Goal: Task Accomplishment & Management: Use online tool/utility

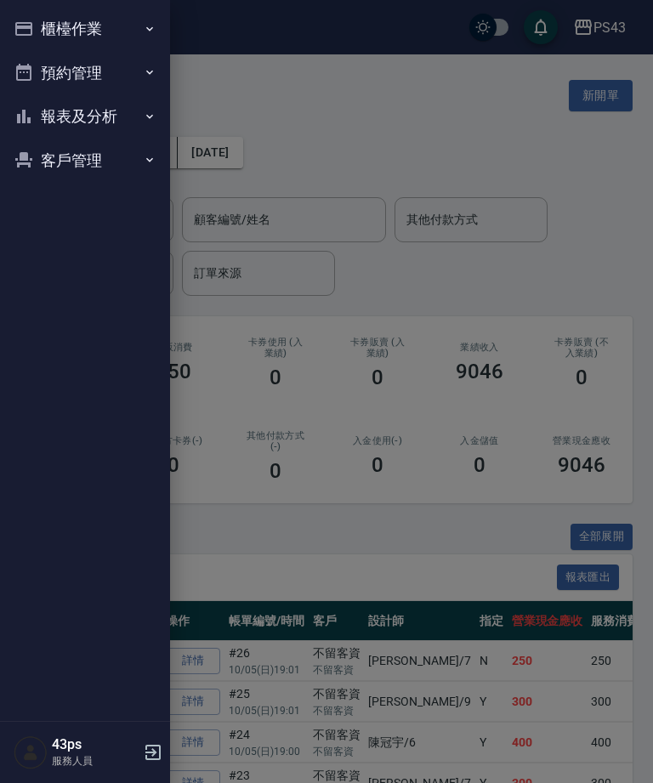
click at [119, 37] on button "櫃檯作業" at bounding box center [85, 29] width 156 height 44
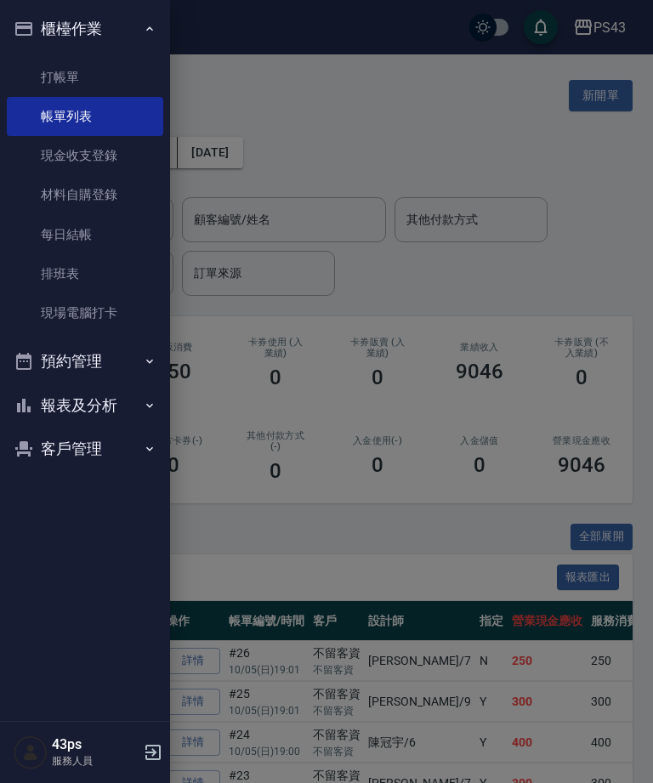
click at [105, 156] on link "現金收支登錄" at bounding box center [85, 155] width 156 height 39
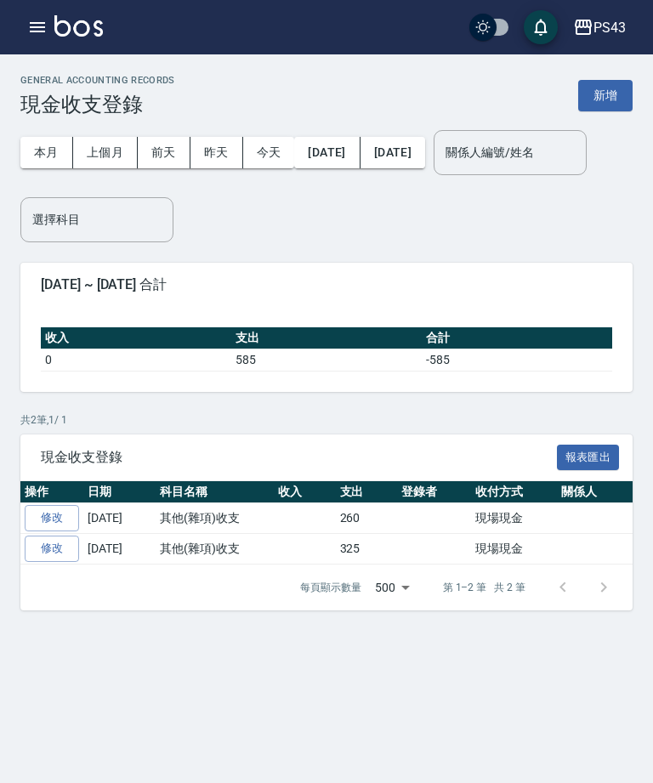
click at [577, 117] on div "本月 上個月 前天 昨天 今天 2025/10/01 2025/10/05 關係人編號/姓名 關係人編號/姓名 選擇科目 選擇科目" at bounding box center [326, 180] width 612 height 126
click at [600, 88] on button "新增" at bounding box center [605, 95] width 54 height 31
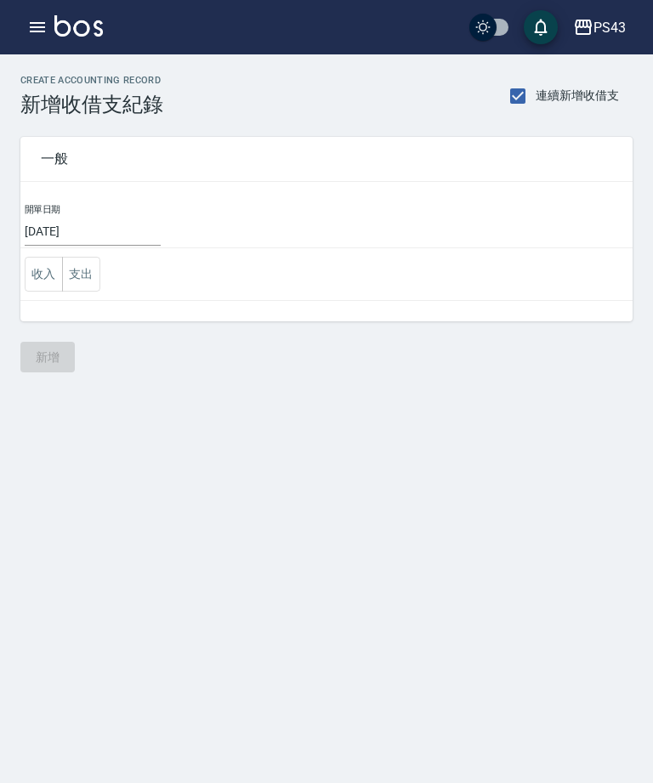
click at [88, 282] on button "支出" at bounding box center [81, 274] width 38 height 35
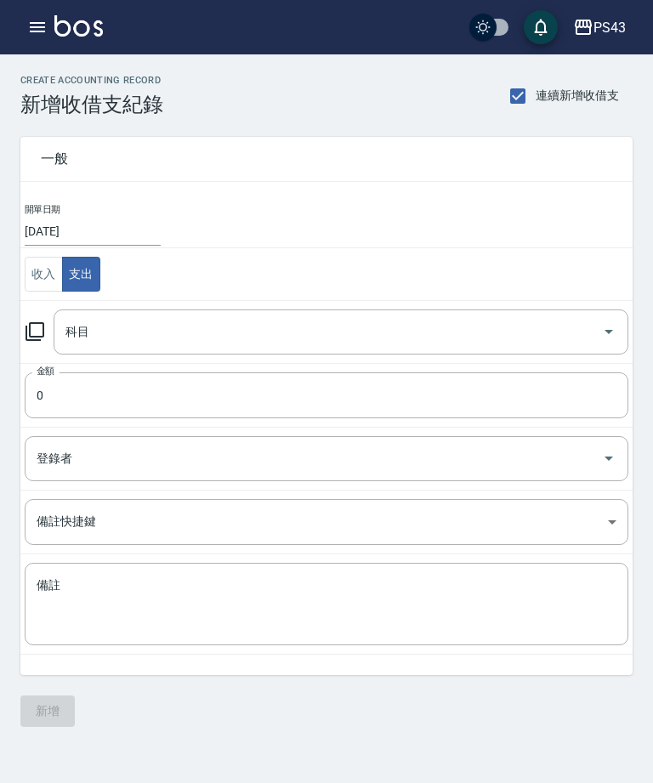
click at [34, 340] on icon at bounding box center [35, 331] width 19 height 19
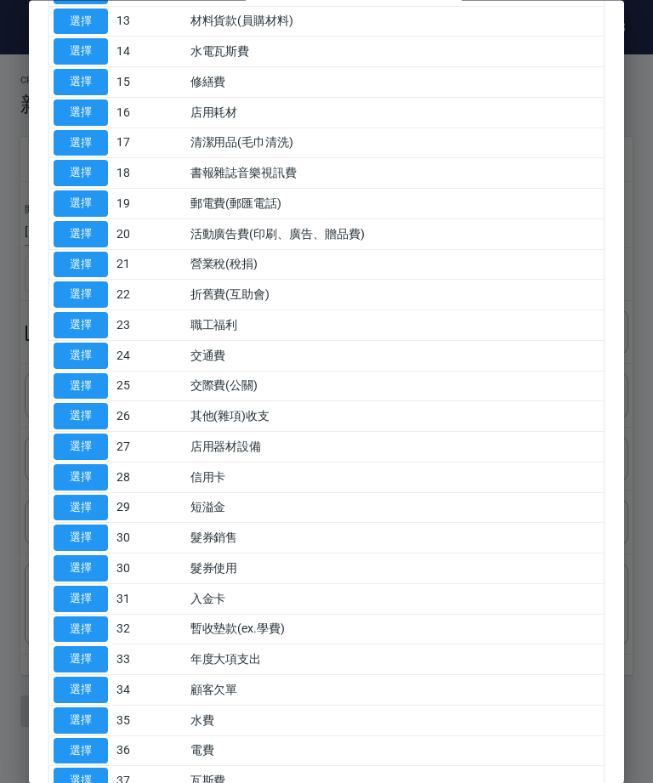
scroll to position [520, 0]
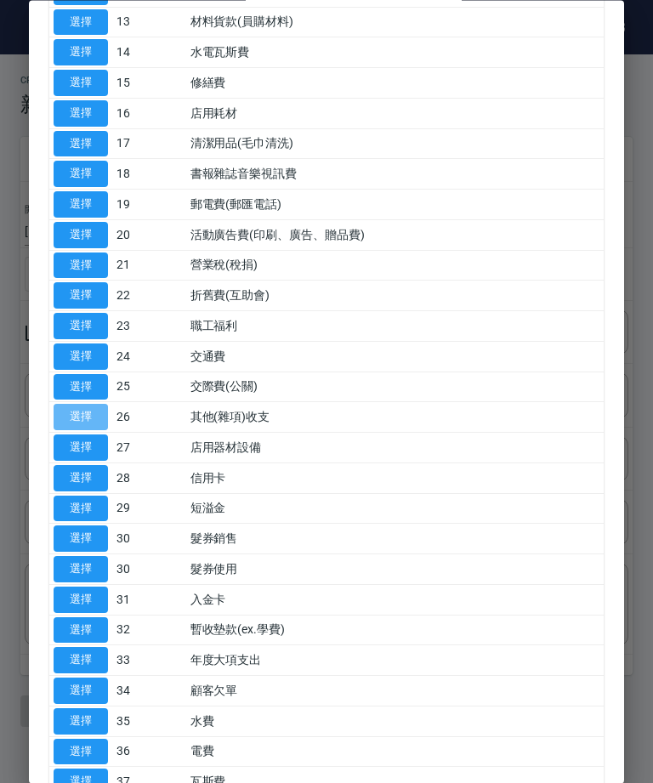
click at [77, 406] on button "選擇" at bounding box center [81, 418] width 54 height 26
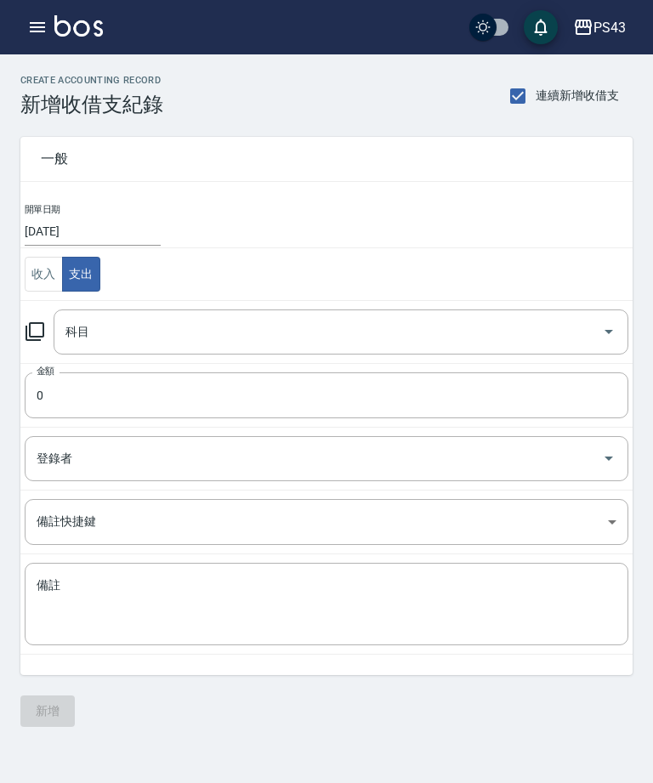
type input "26 其他(雜項)收支"
click at [194, 407] on input "0" at bounding box center [327, 396] width 604 height 46
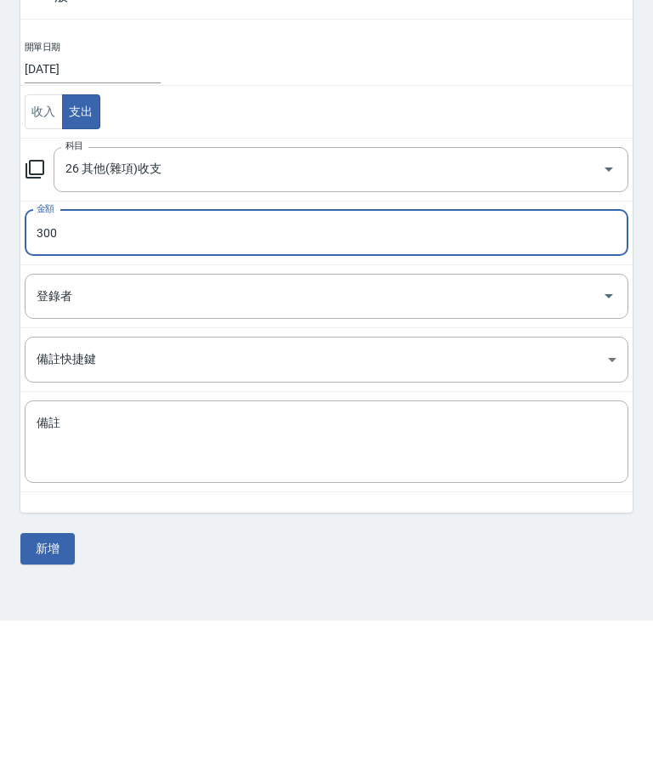
type input "300"
click at [259, 577] on textarea "備註" at bounding box center [327, 604] width 580 height 54
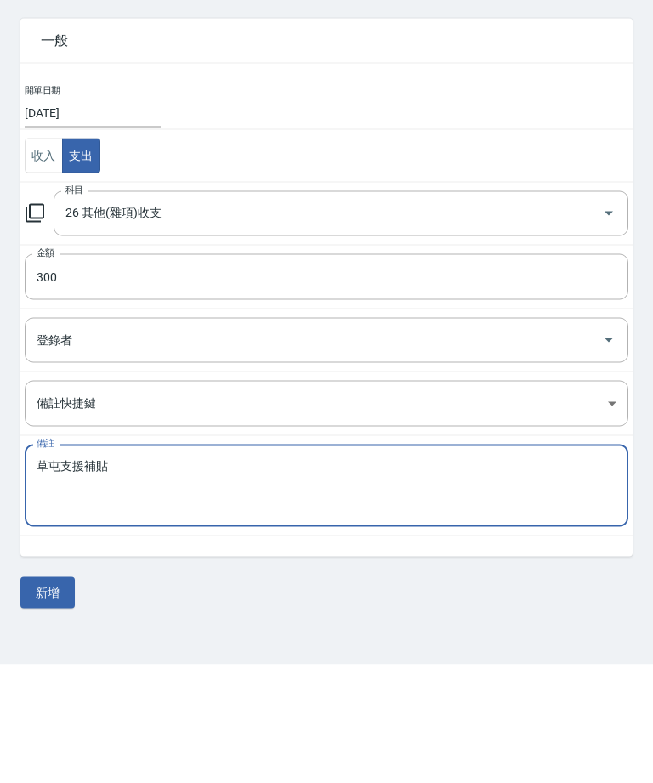
scroll to position [54, 0]
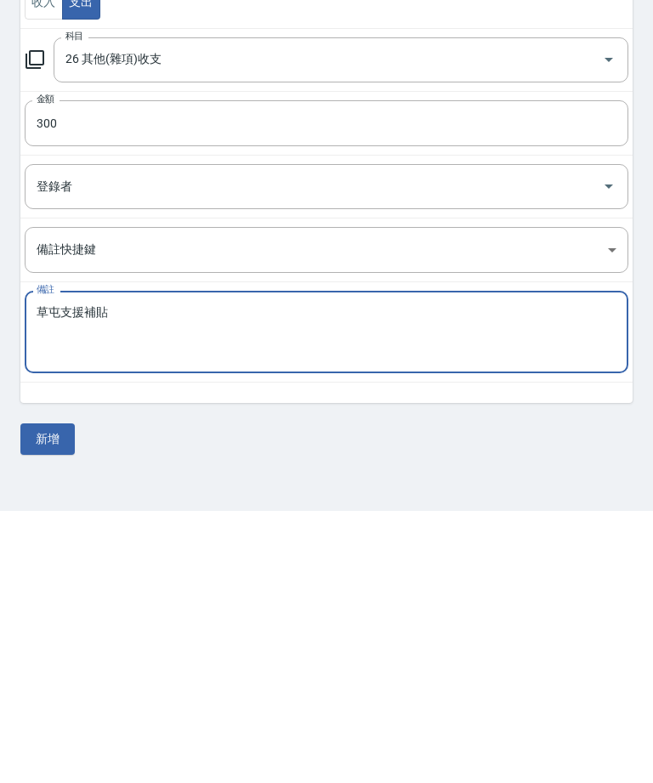
type textarea "草屯支援補貼"
click at [48, 696] on button "新增" at bounding box center [47, 711] width 54 height 31
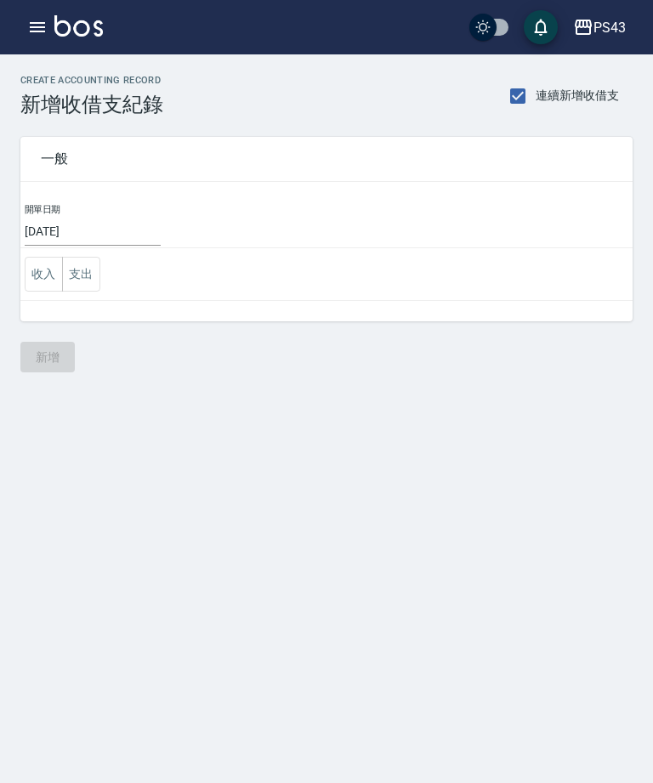
click at [456, 764] on div "CREATE ACCOUNTING RECORD 新增收借支紀錄 連續新增收借支 一般 開單日期 [DATE] 收入 支出 新增" at bounding box center [326, 391] width 653 height 783
